Goal: Transaction & Acquisition: Purchase product/service

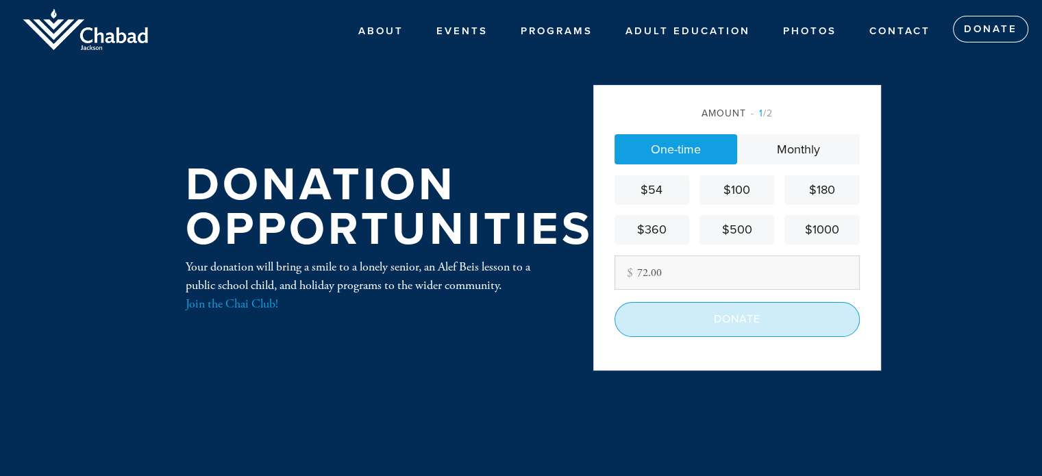
type input "72.00"
click at [715, 321] on input "Donate" at bounding box center [737, 319] width 245 height 34
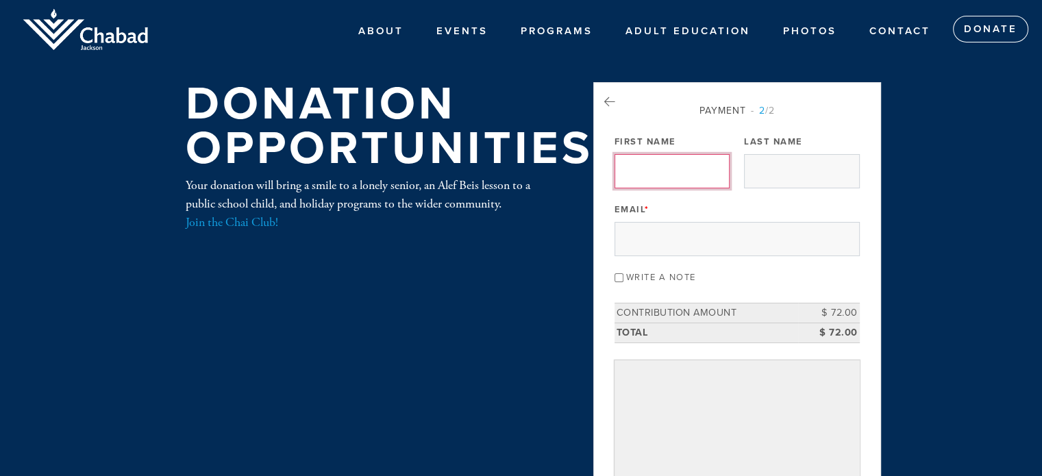
click at [632, 165] on input "First Name" at bounding box center [672, 171] width 115 height 34
type input "[PERSON_NAME]"
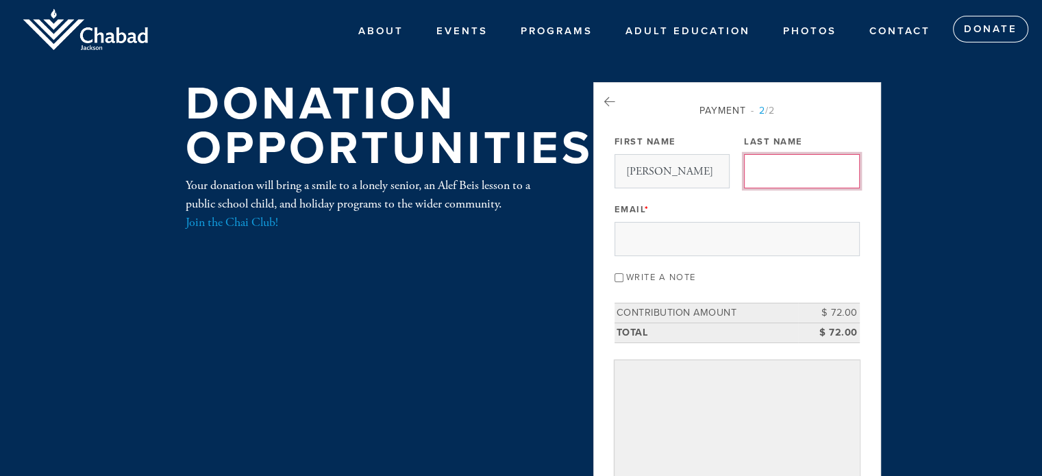
type input "[PERSON_NAME]"
type input "[EMAIL_ADDRESS][DOMAIN_NAME]"
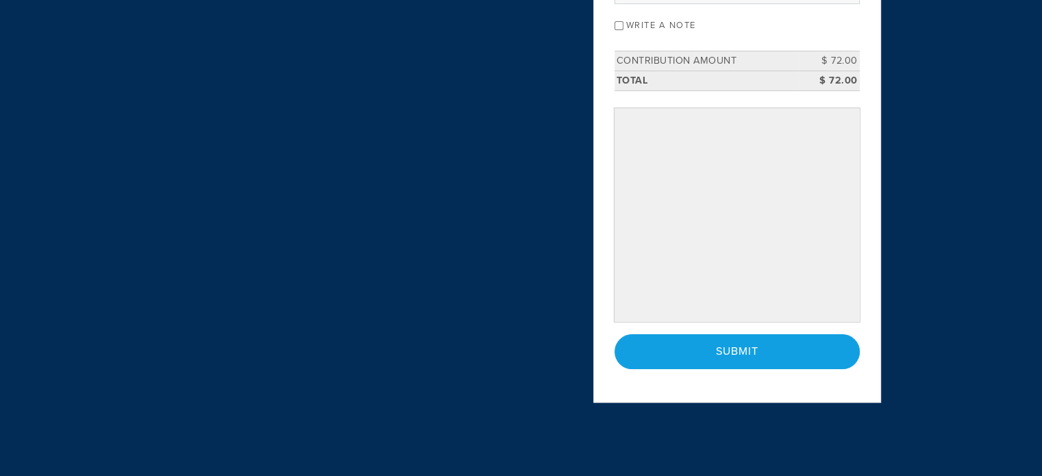
scroll to position [274, 0]
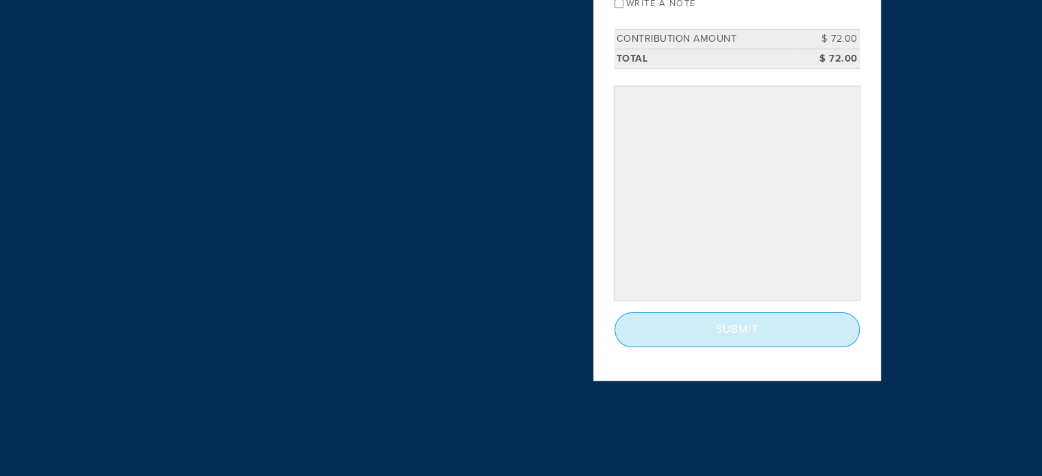
click at [736, 331] on input "Submit" at bounding box center [737, 329] width 245 height 34
